Goal: Task Accomplishment & Management: Use online tool/utility

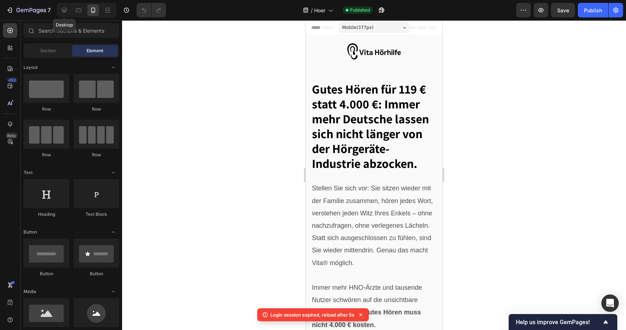
click at [60, 12] on div at bounding box center [64, 10] width 12 height 12
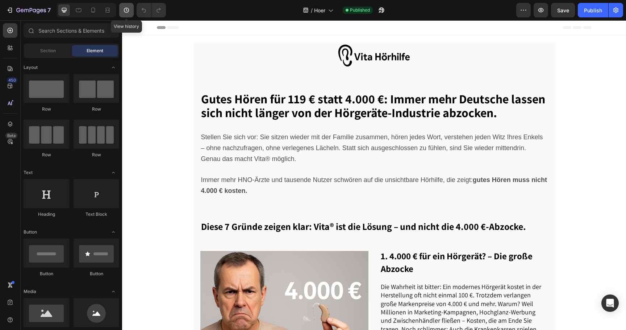
click at [127, 12] on icon "button" at bounding box center [126, 10] width 7 height 7
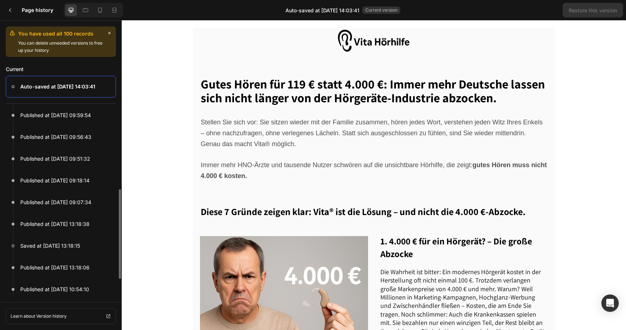
scroll to position [114, 0]
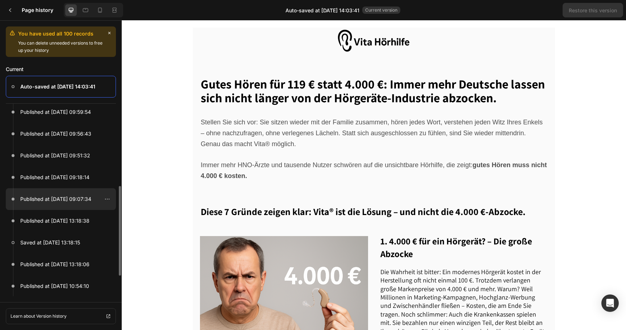
click at [69, 190] on div at bounding box center [61, 199] width 110 height 22
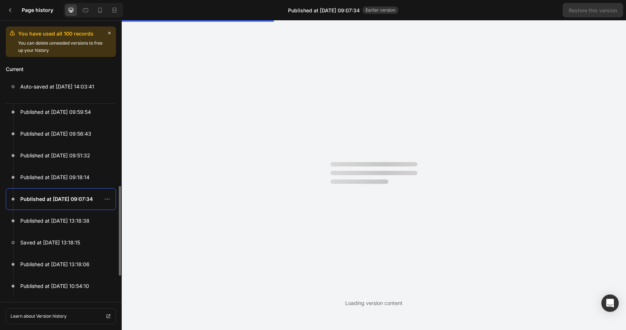
scroll to position [0, 0]
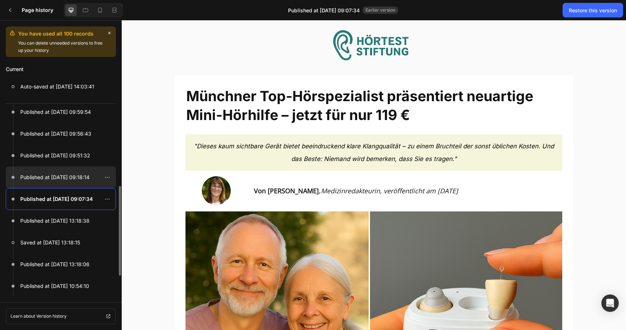
click at [95, 175] on div at bounding box center [61, 177] width 110 height 22
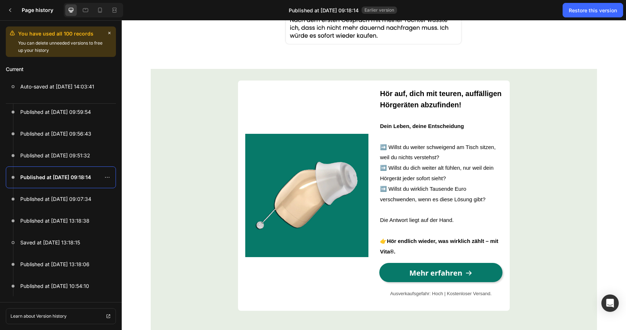
scroll to position [2326, 0]
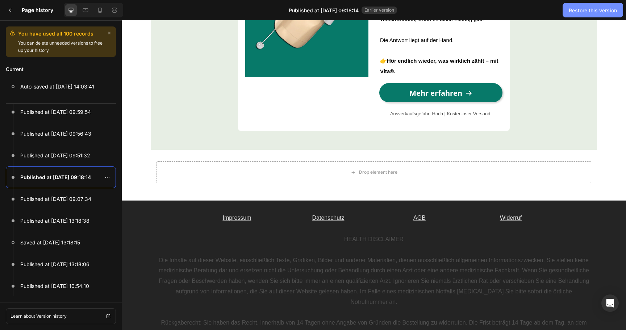
click at [596, 12] on div "Restore this version" at bounding box center [593, 11] width 48 height 8
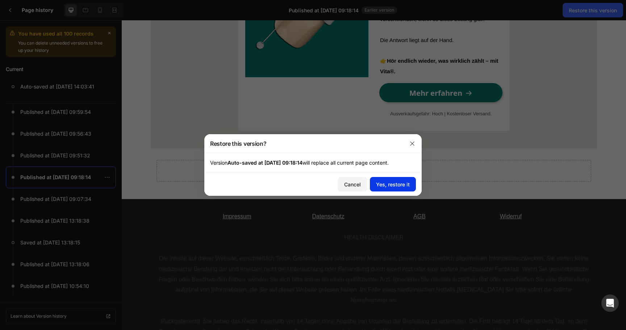
click at [392, 185] on div "Yes, restore it" at bounding box center [393, 185] width 34 height 8
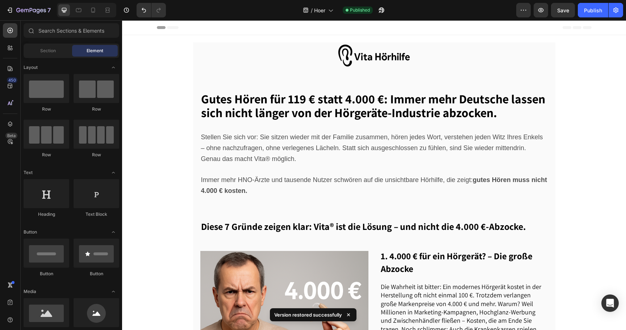
click at [96, 16] on div at bounding box center [86, 10] width 59 height 15
click at [96, 14] on div at bounding box center [93, 10] width 12 height 12
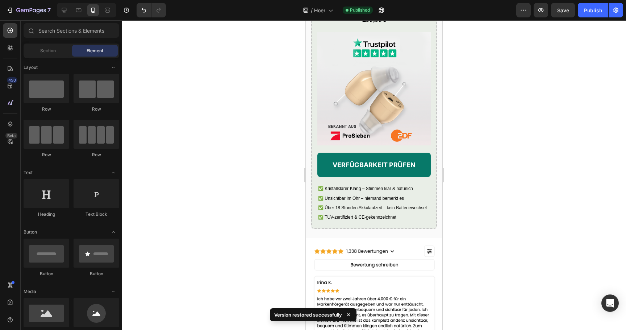
scroll to position [2080, 0]
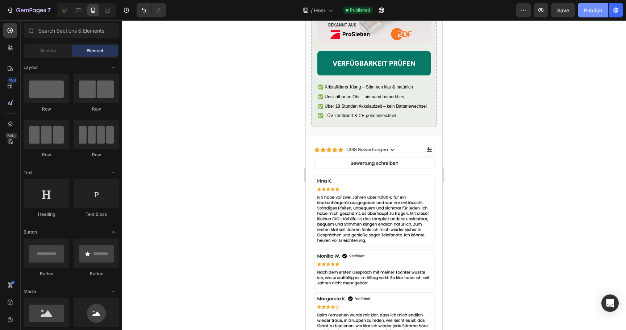
click at [599, 14] on button "Publish" at bounding box center [593, 10] width 30 height 15
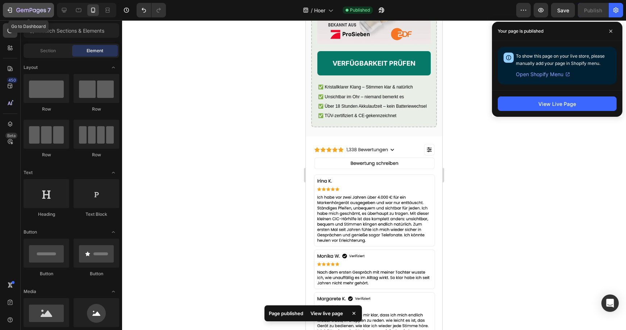
click at [41, 8] on icon "button" at bounding box center [31, 11] width 30 height 6
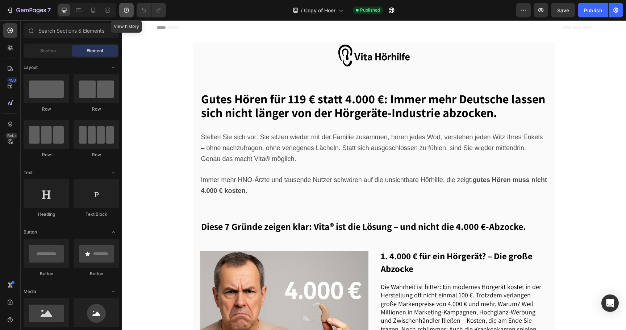
click at [123, 12] on icon "button" at bounding box center [126, 10] width 7 height 7
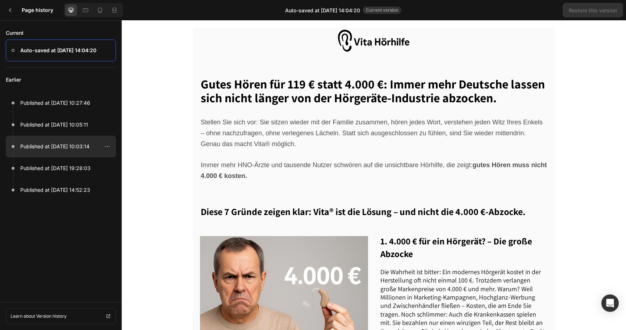
click at [79, 151] on div at bounding box center [61, 147] width 110 height 22
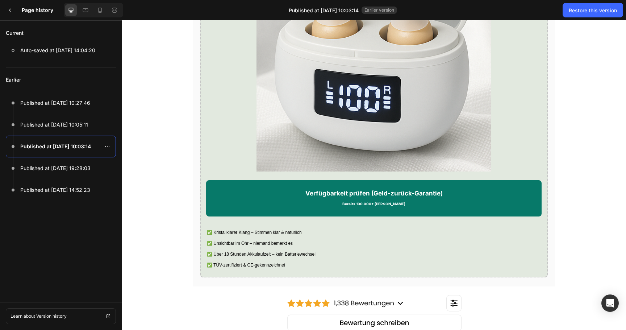
scroll to position [1348, 0]
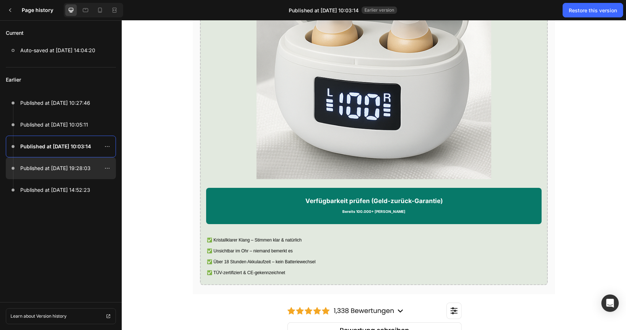
click at [72, 158] on div at bounding box center [61, 168] width 110 height 22
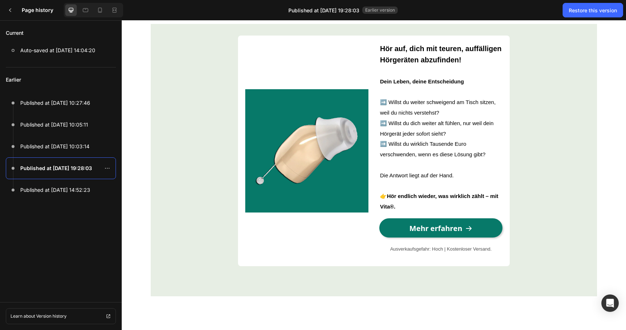
scroll to position [2125, 0]
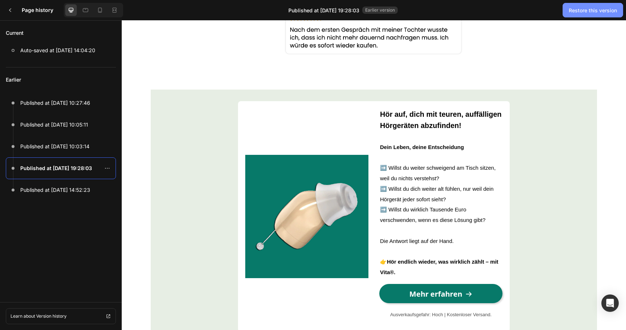
click at [587, 7] on div "Restore this version" at bounding box center [593, 11] width 48 height 8
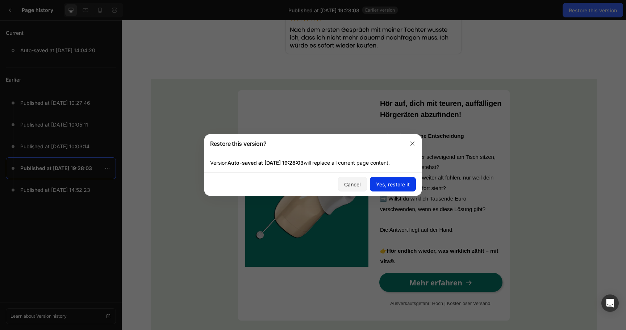
click at [393, 188] on button "Yes, restore it" at bounding box center [393, 184] width 46 height 15
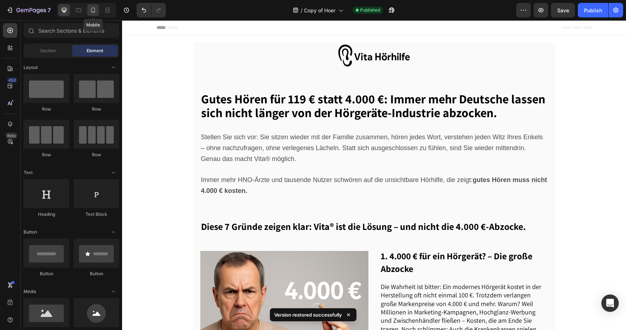
click at [95, 11] on icon at bounding box center [93, 10] width 7 height 7
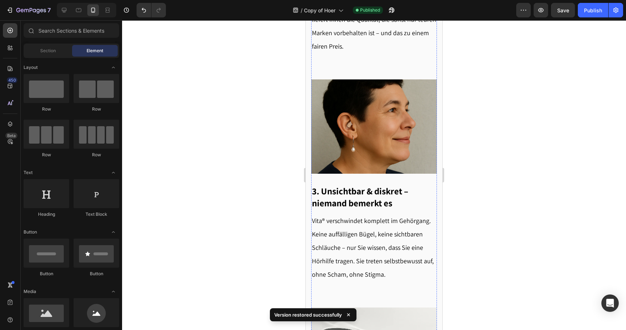
scroll to position [980, 0]
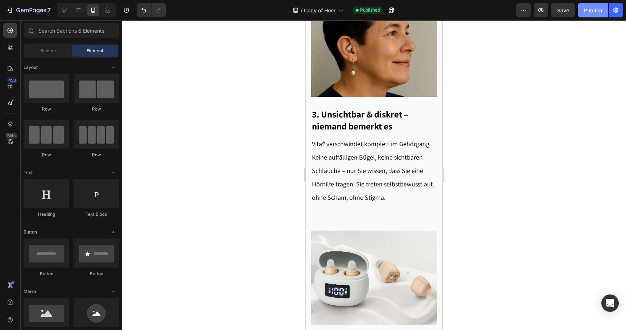
click at [594, 16] on button "Publish" at bounding box center [593, 10] width 30 height 15
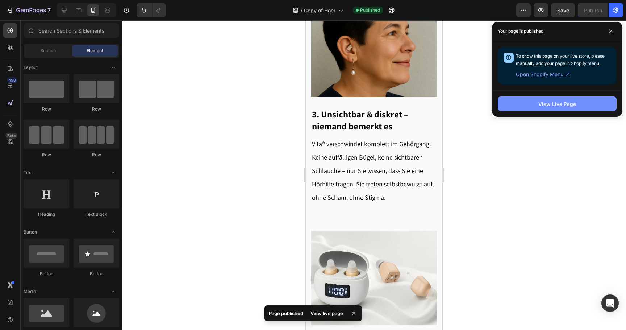
click at [567, 103] on div "View Live Page" at bounding box center [558, 104] width 38 height 8
